Goal: Task Accomplishment & Management: Complete application form

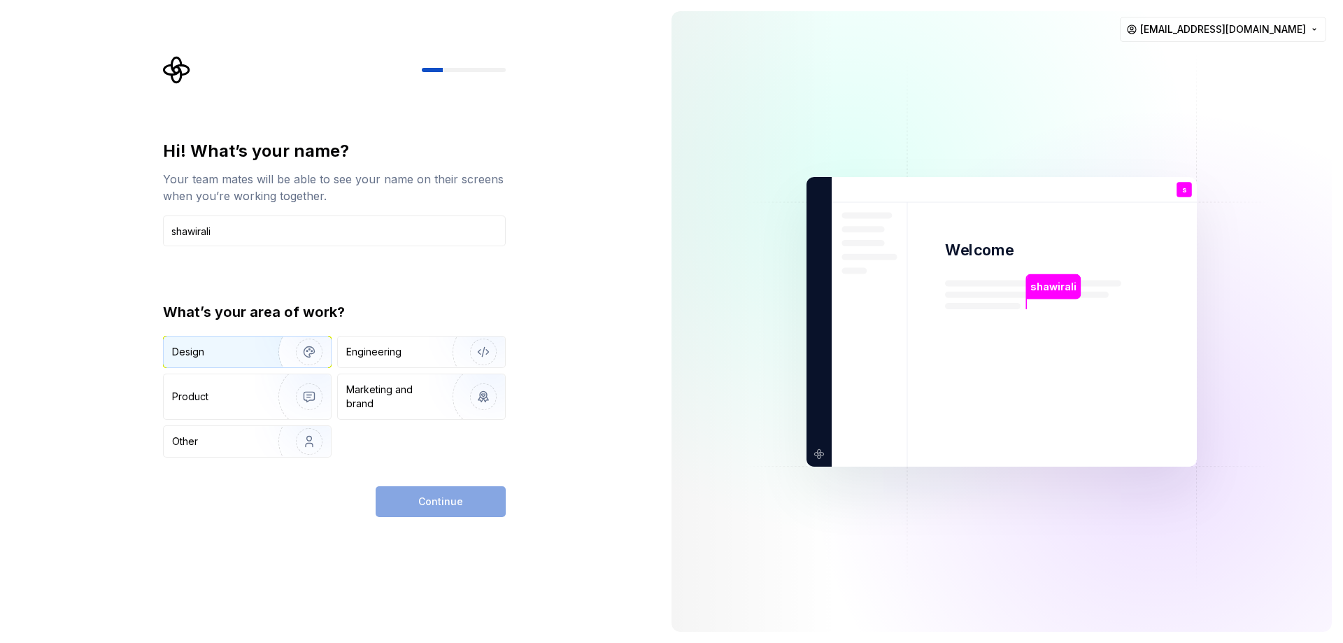
type input "shawirali"
click at [204, 360] on div "Design" at bounding box center [247, 351] width 167 height 31
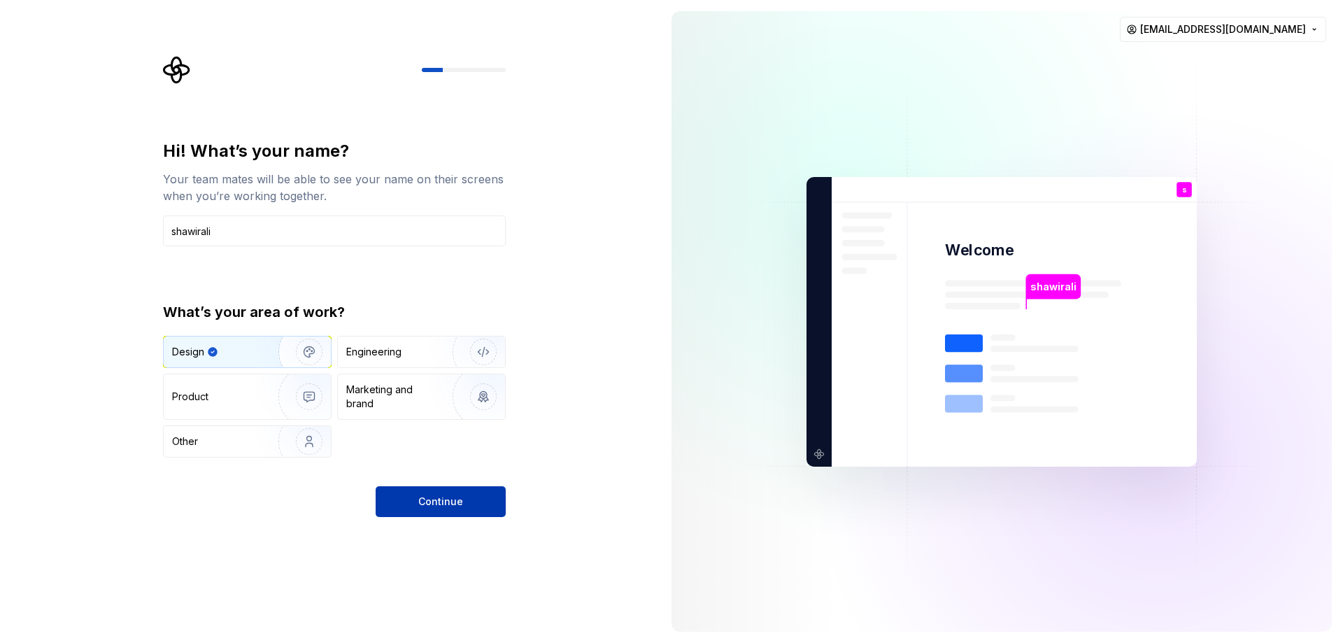
click at [458, 503] on span "Continue" at bounding box center [440, 501] width 45 height 14
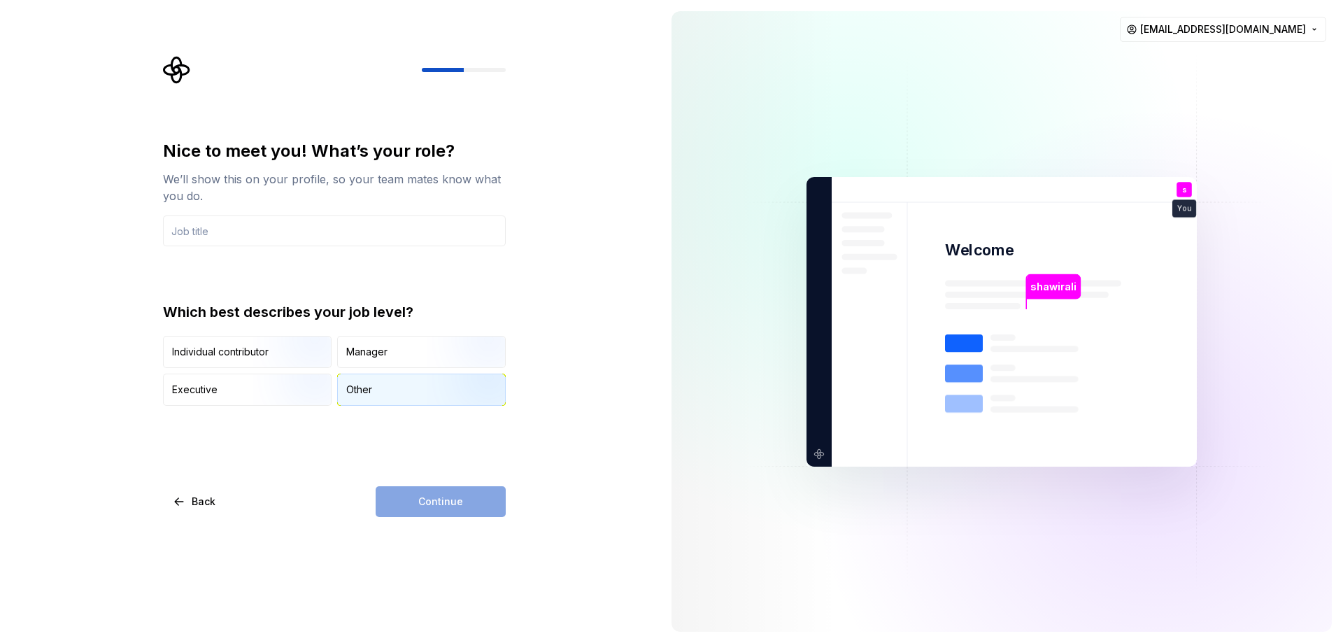
click at [417, 402] on div "Other" at bounding box center [421, 389] width 167 height 31
click at [257, 235] on input "text" at bounding box center [334, 230] width 343 height 31
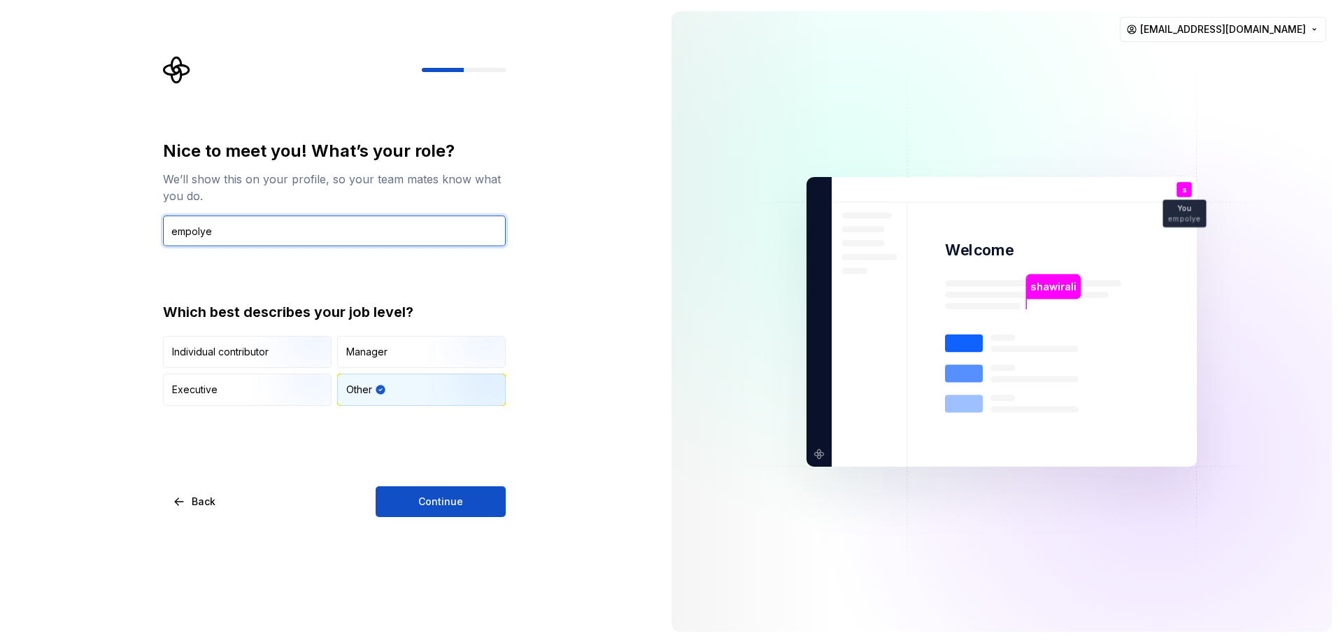
type input "empolye"
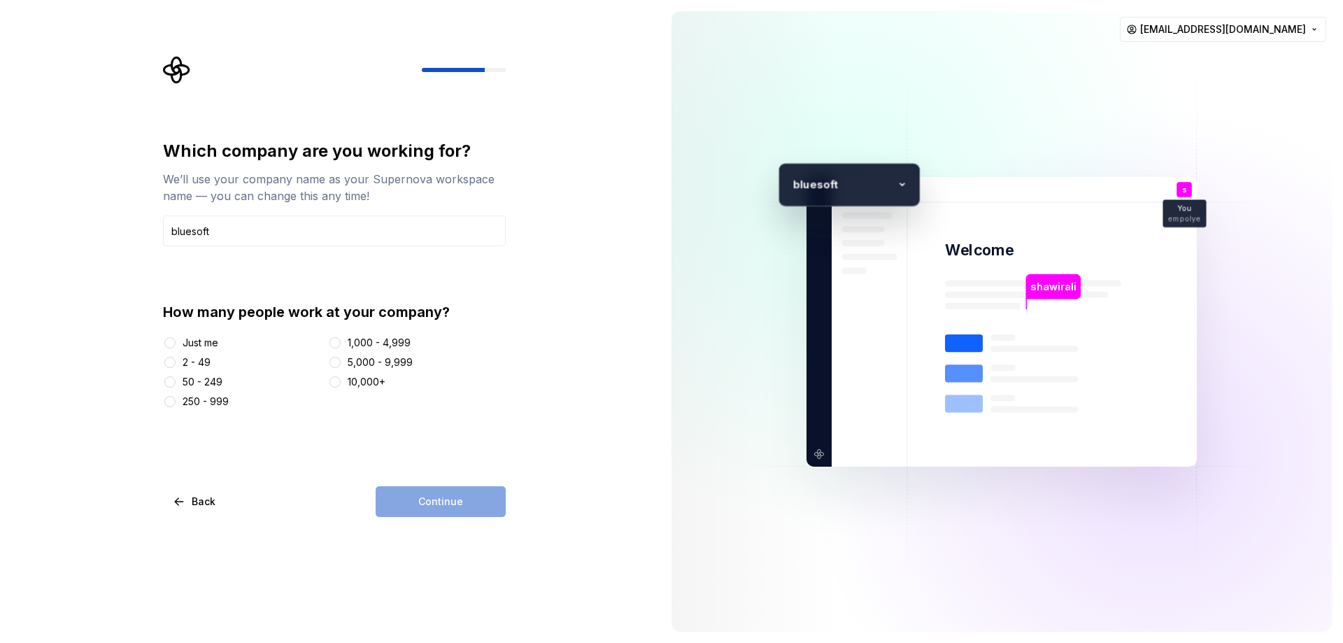
type input "bluesoft"
click at [201, 345] on div "Just me" at bounding box center [201, 343] width 36 height 14
click at [176, 345] on button "Just me" at bounding box center [169, 342] width 11 height 11
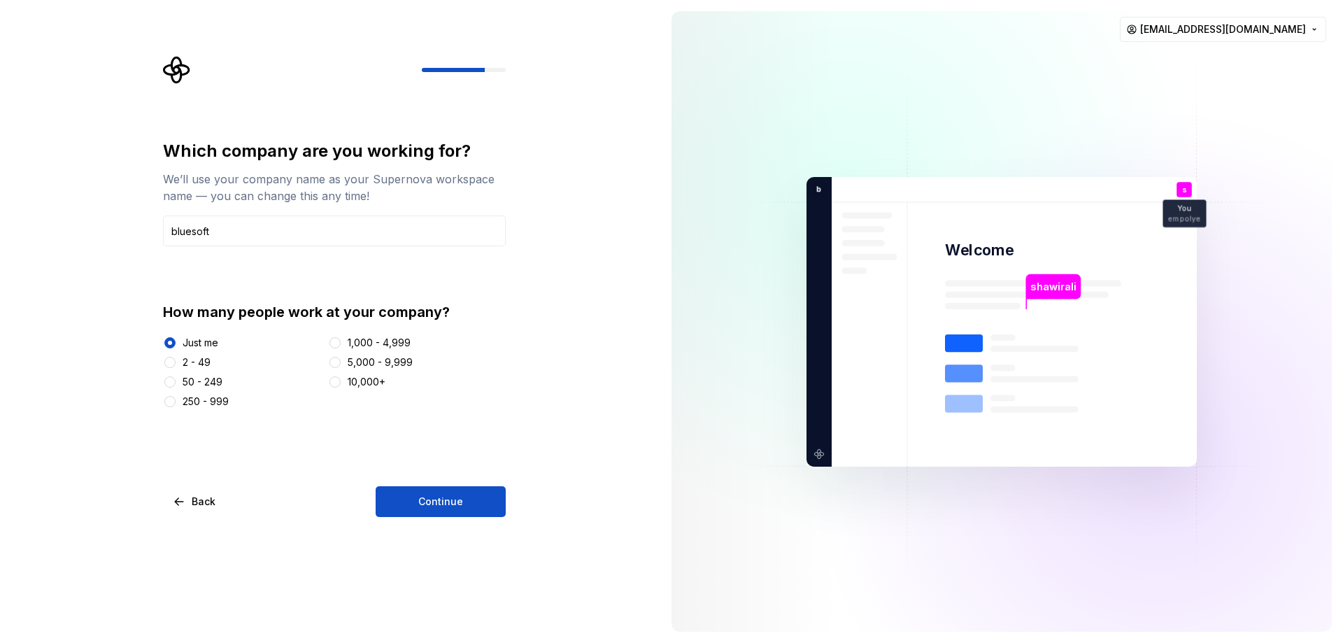
click at [180, 362] on div "2 - 49" at bounding box center [242, 362] width 159 height 14
click at [170, 361] on button "2 - 49" at bounding box center [169, 362] width 11 height 11
click at [204, 342] on div "Just me" at bounding box center [201, 343] width 36 height 14
click at [176, 342] on button "Just me" at bounding box center [169, 342] width 11 height 11
click at [412, 524] on div "Which company are you working for? We’ll use your company name as your Supernov…" at bounding box center [330, 321] width 660 height 643
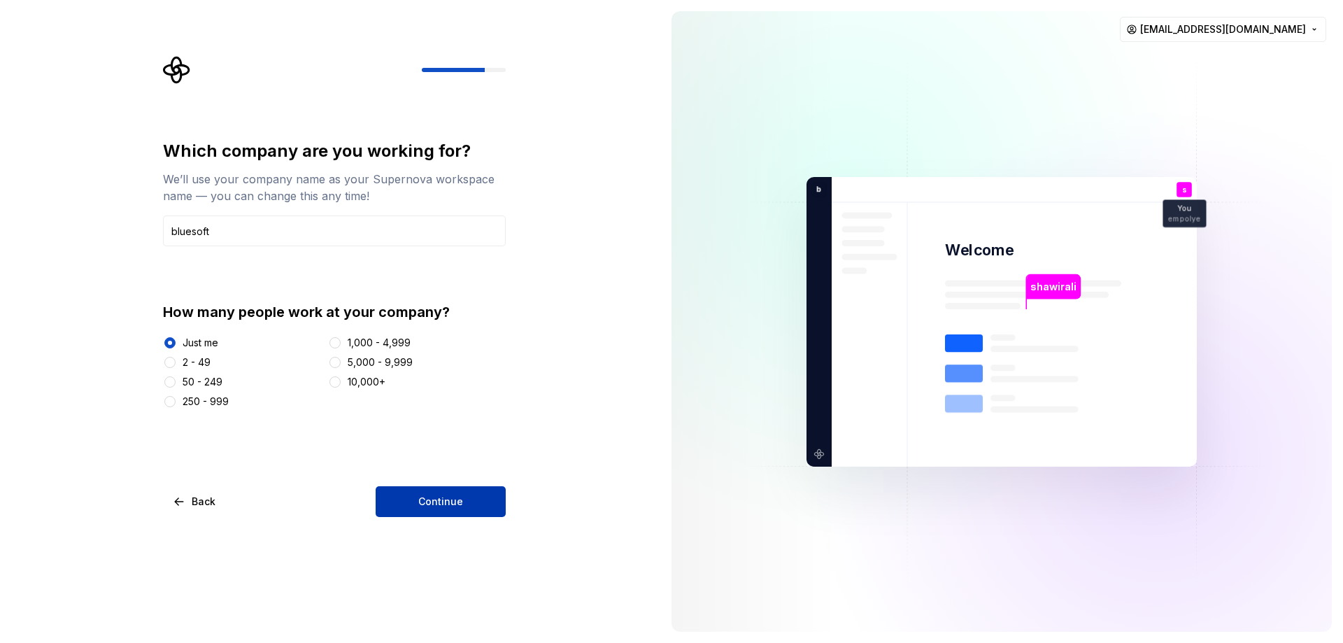
click at [413, 508] on button "Continue" at bounding box center [441, 501] width 130 height 31
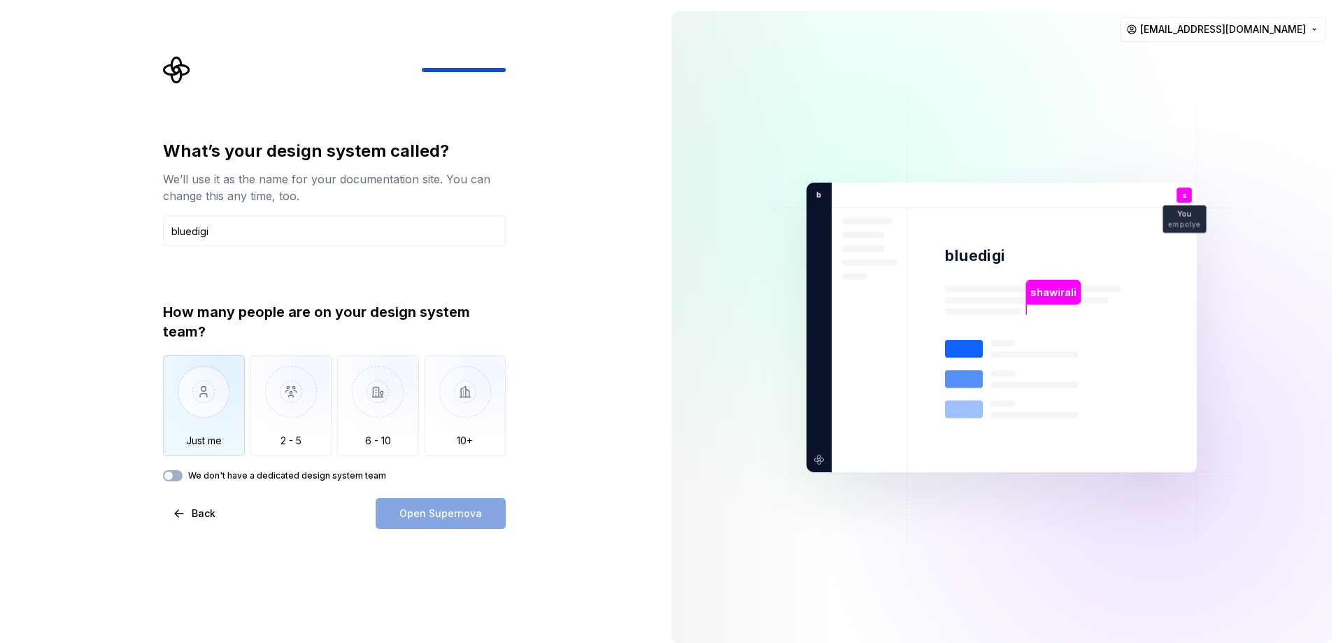
type input "bluedigi"
click at [218, 416] on img "button" at bounding box center [204, 402] width 82 height 94
click at [436, 516] on span "Open Supernova" at bounding box center [440, 513] width 83 height 14
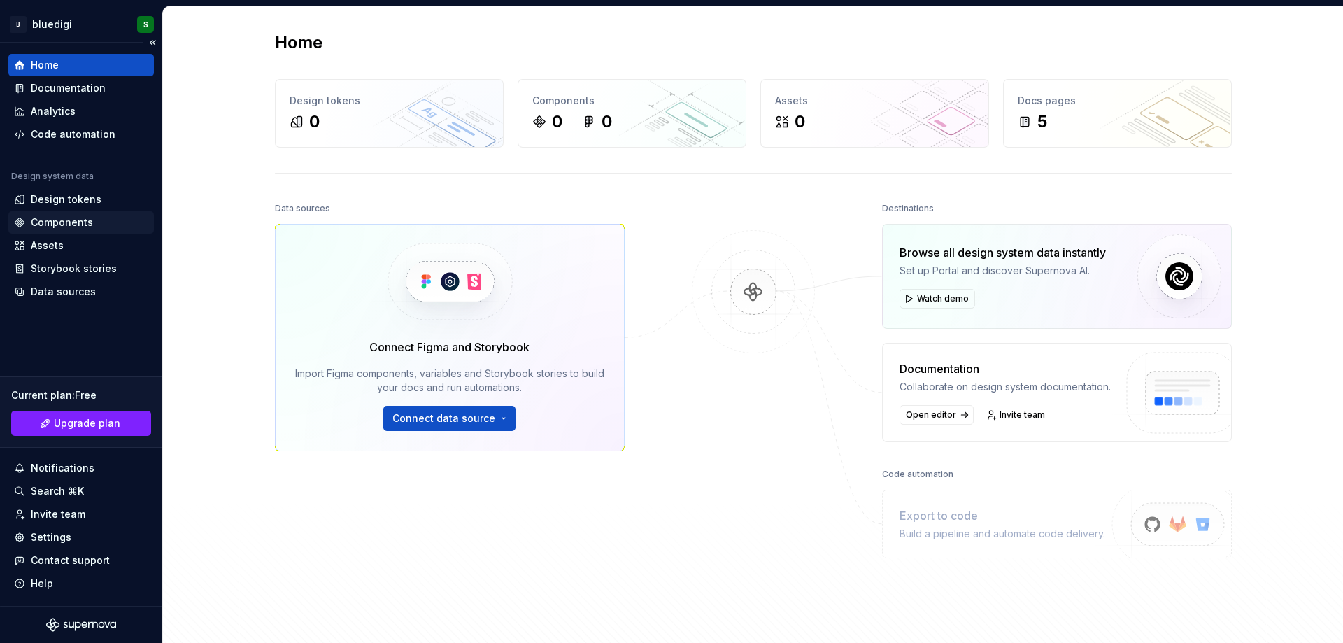
click at [94, 231] on div "Components" at bounding box center [80, 222] width 145 height 22
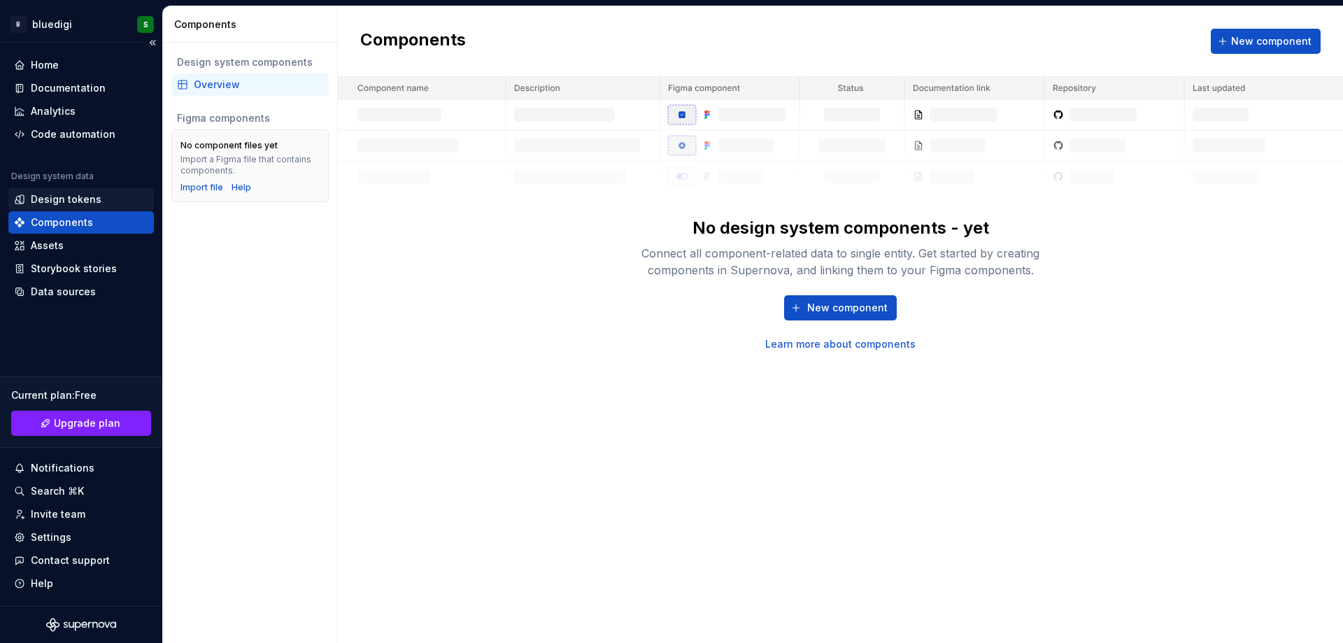
click at [88, 192] on div "Design tokens" at bounding box center [66, 199] width 71 height 14
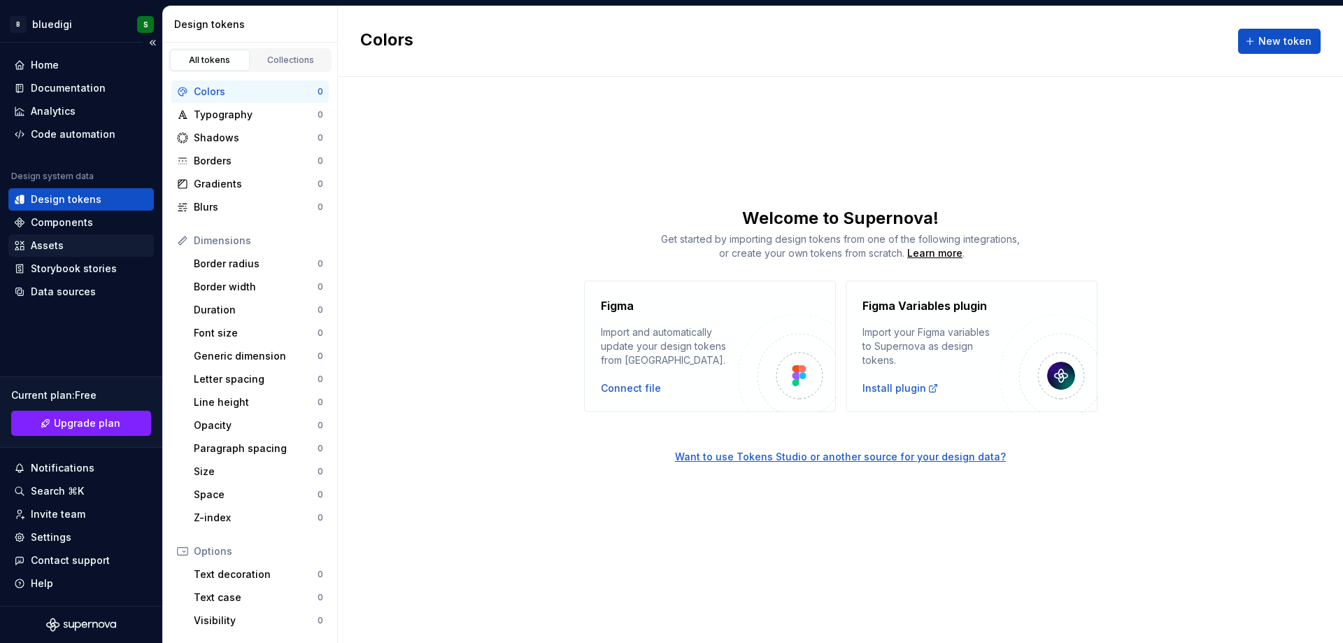
click at [86, 242] on div "Assets" at bounding box center [81, 245] width 134 height 14
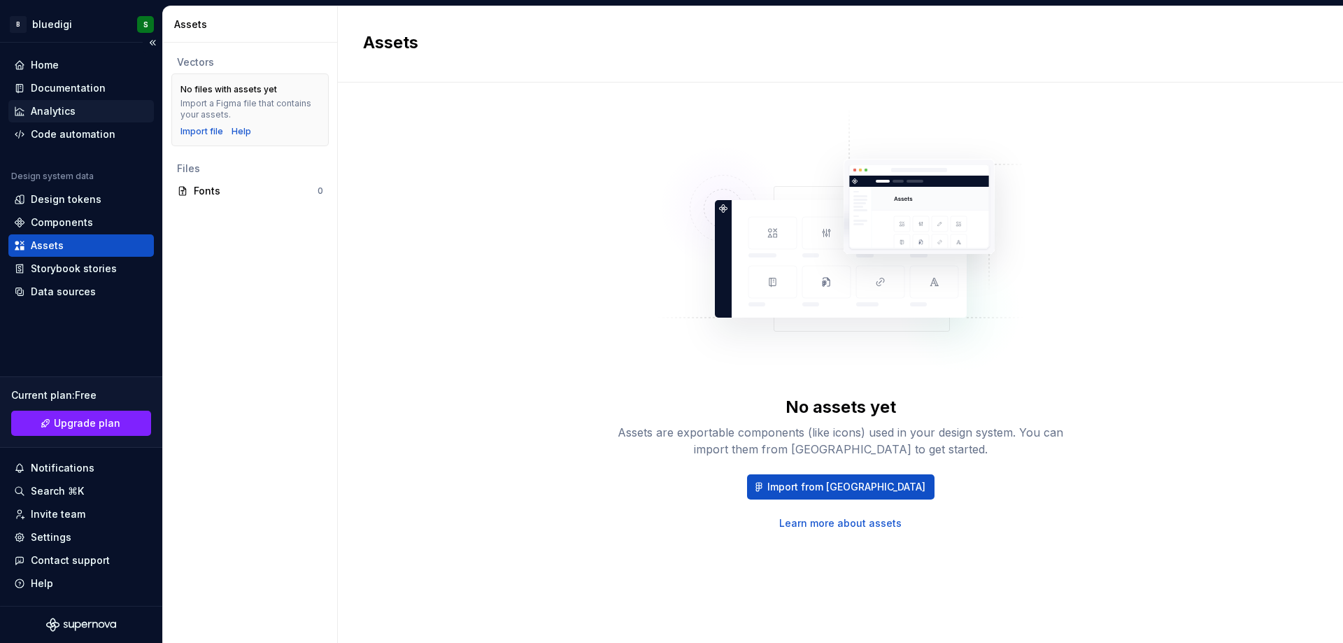
click at [86, 119] on div "Analytics" at bounding box center [80, 111] width 145 height 22
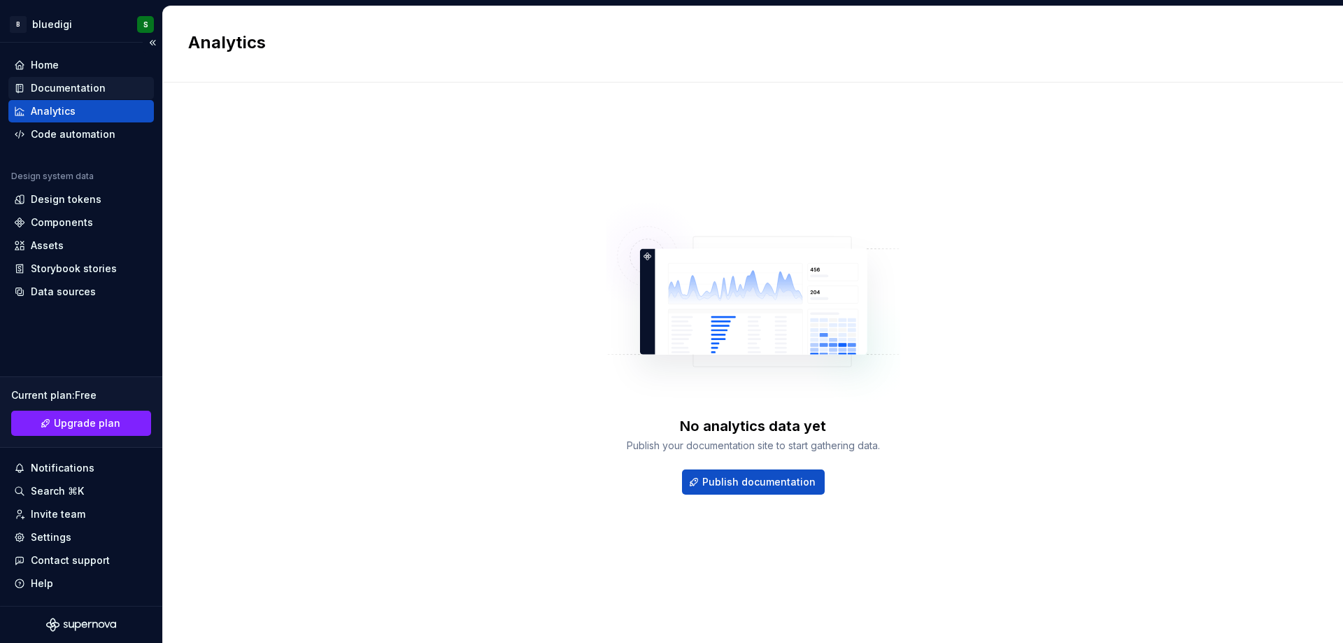
click at [85, 91] on div "Documentation" at bounding box center [68, 88] width 75 height 14
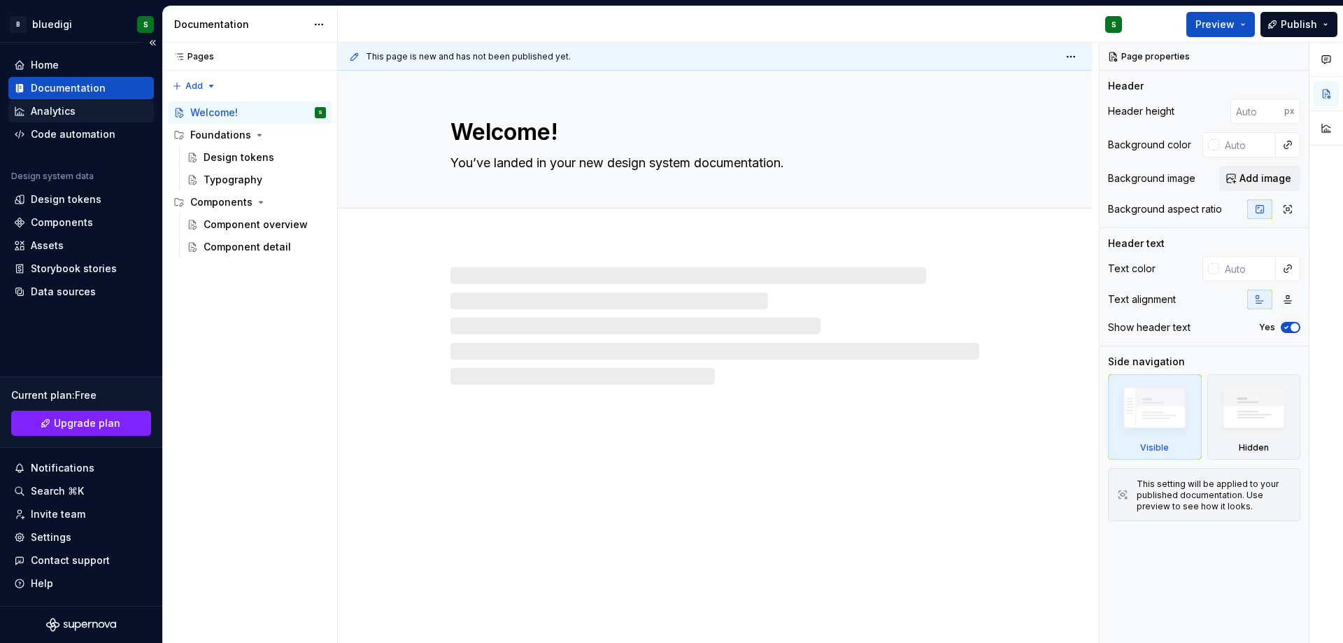
click at [61, 120] on div "Analytics" at bounding box center [80, 111] width 145 height 22
type textarea "*"
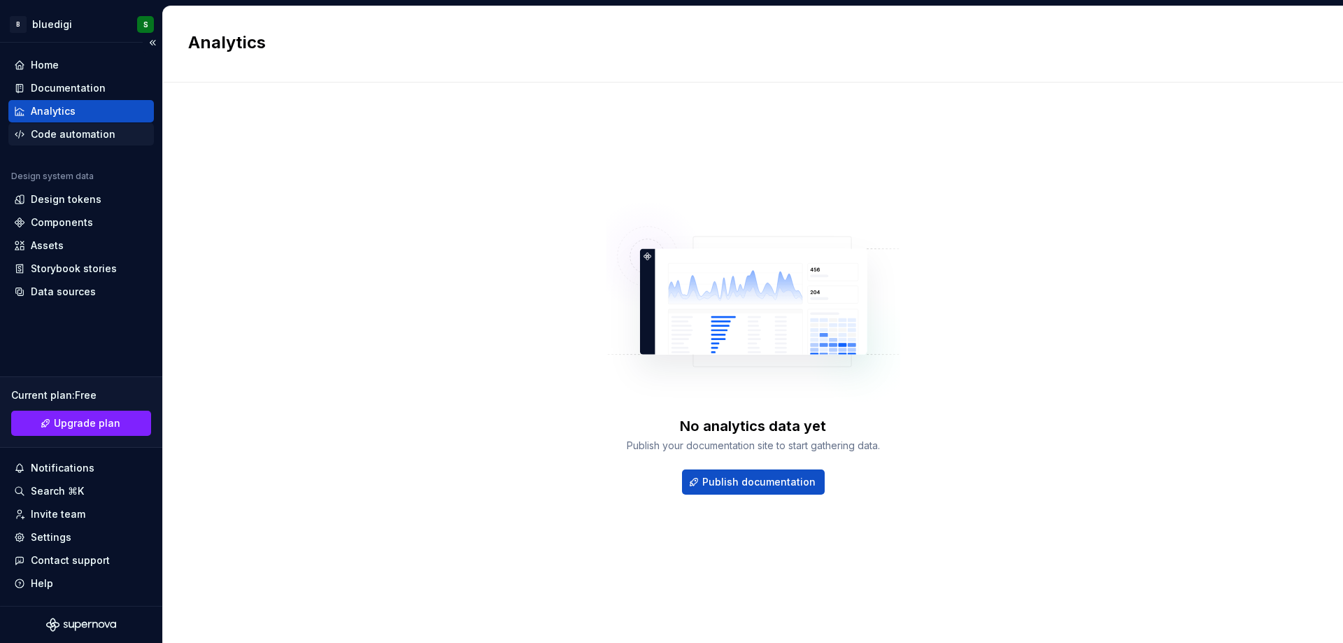
click at [59, 136] on div "Code automation" at bounding box center [73, 134] width 85 height 14
